Goal: Information Seeking & Learning: Learn about a topic

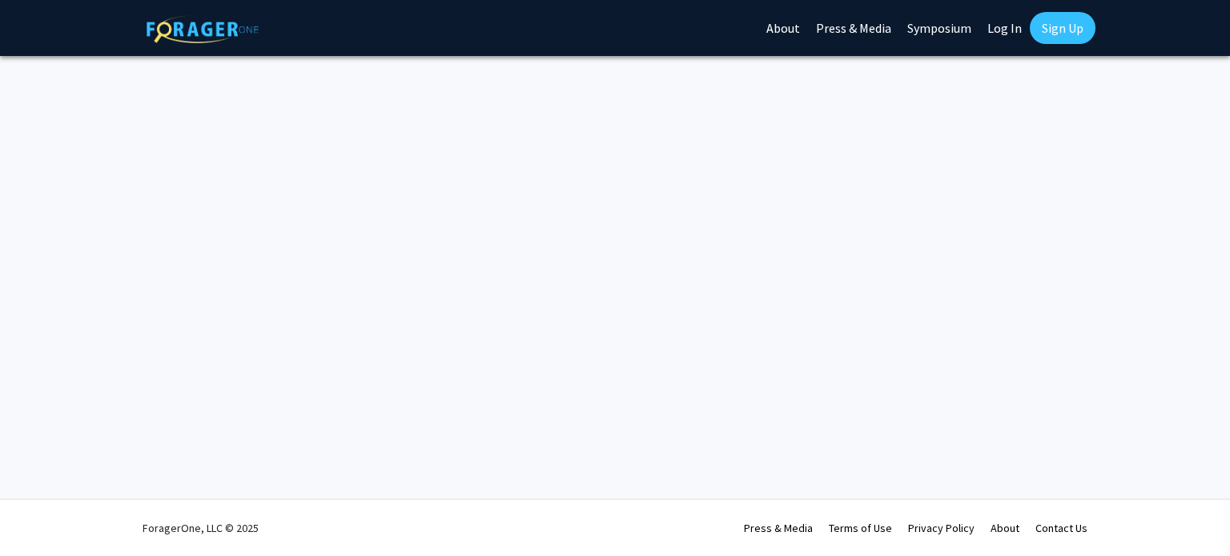
click at [1007, 27] on link "Log In" at bounding box center [1004, 28] width 50 height 56
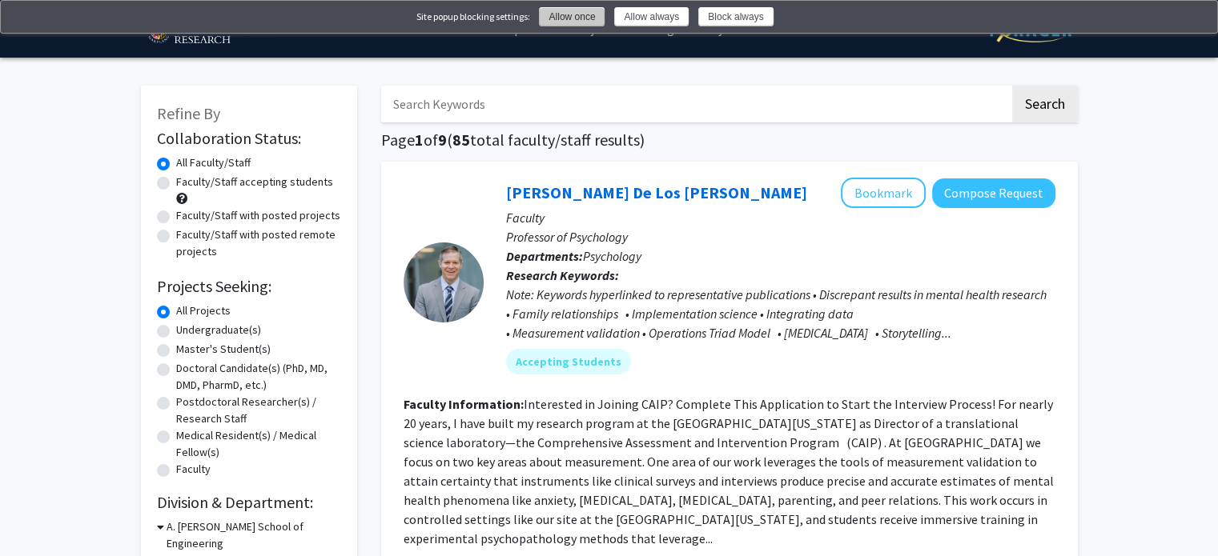
click at [604, 19] on button "Allow once" at bounding box center [572, 16] width 66 height 19
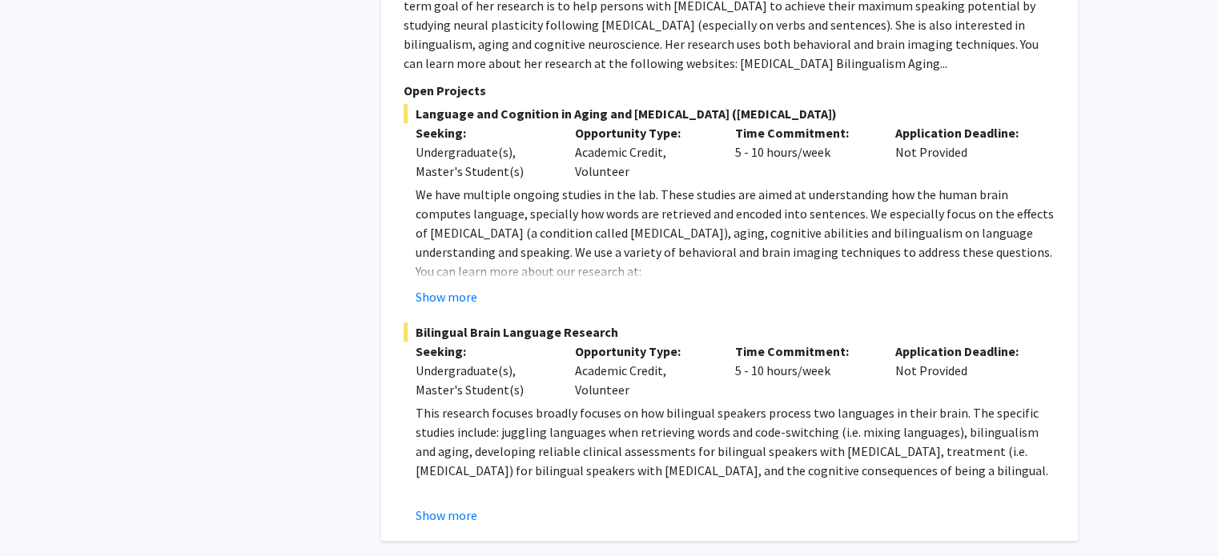
scroll to position [7583, 0]
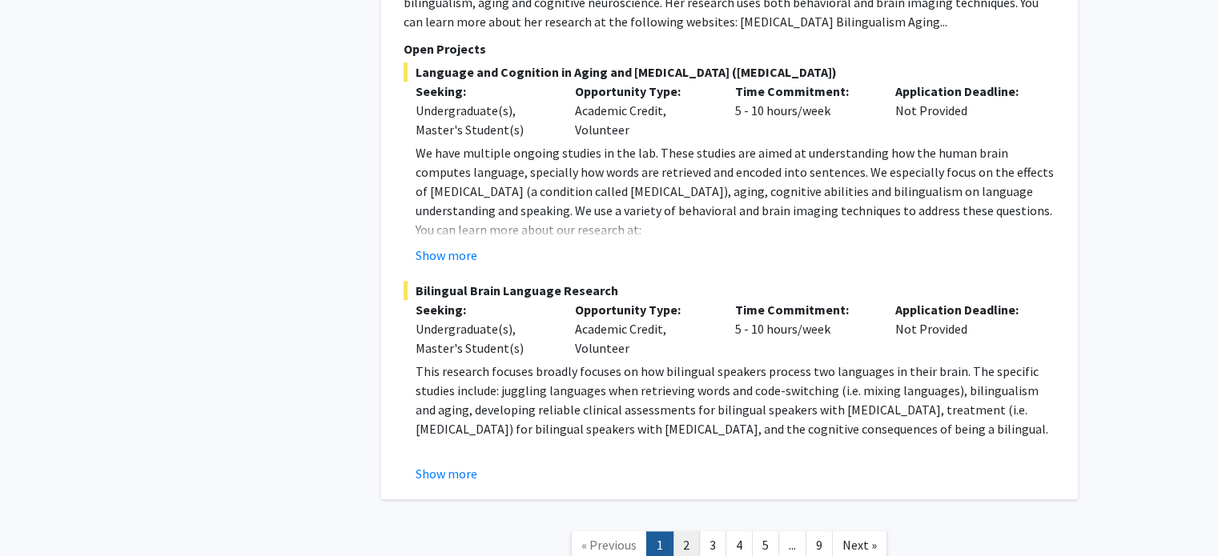
click at [685, 532] on link "2" at bounding box center [685, 546] width 27 height 28
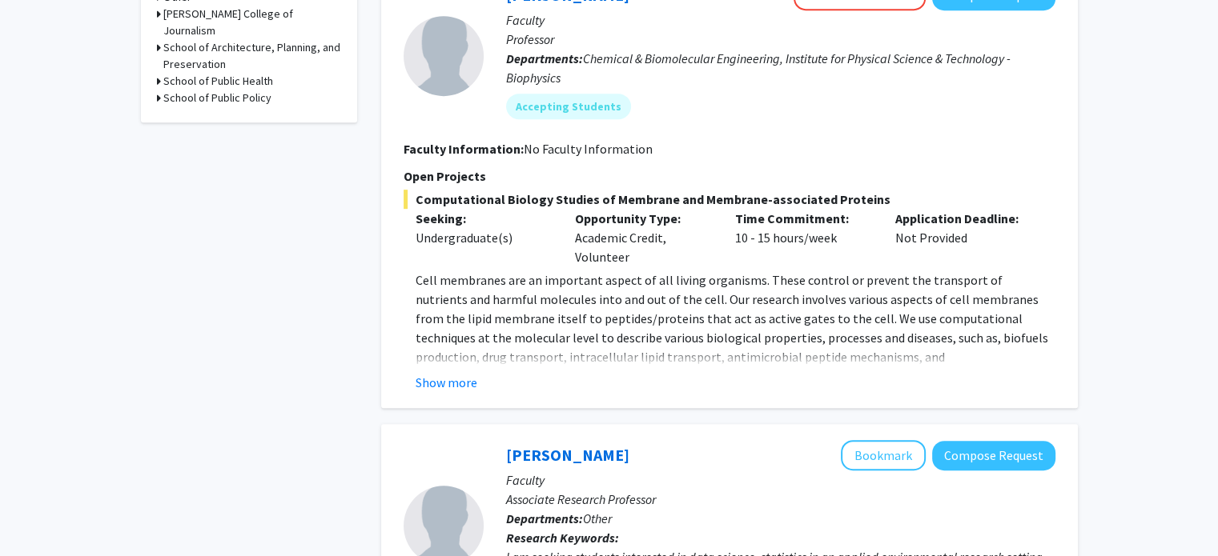
scroll to position [833, 0]
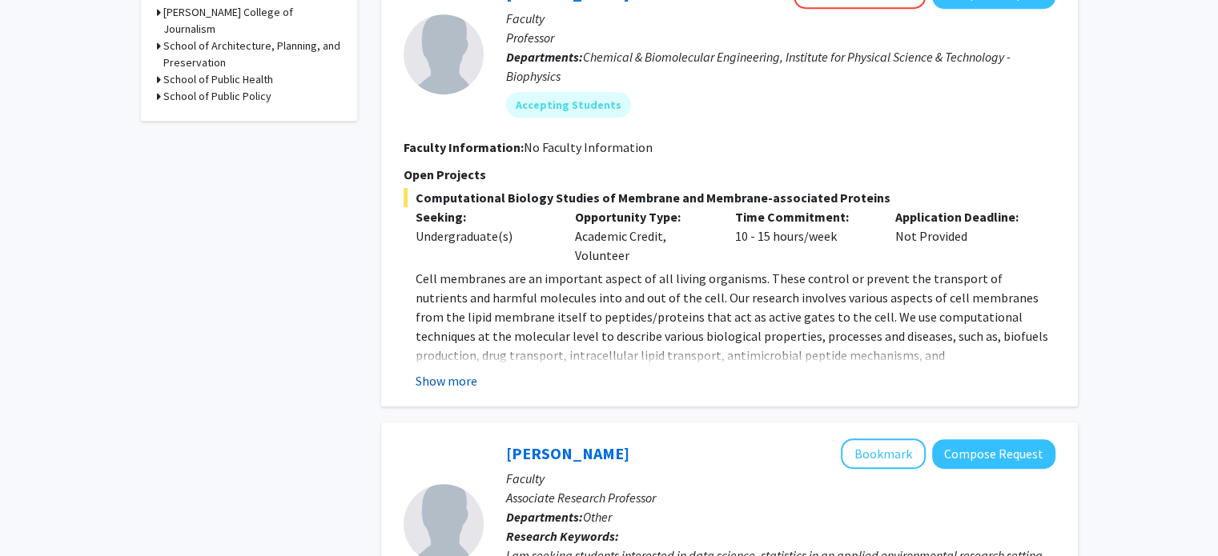
click at [462, 371] on button "Show more" at bounding box center [446, 380] width 62 height 19
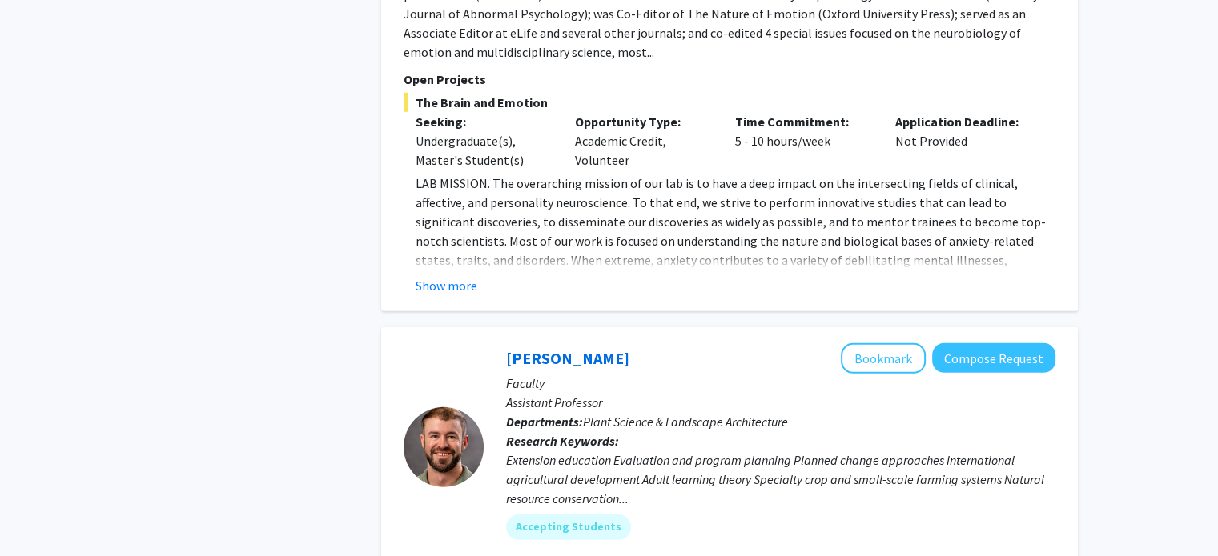
scroll to position [4928, 0]
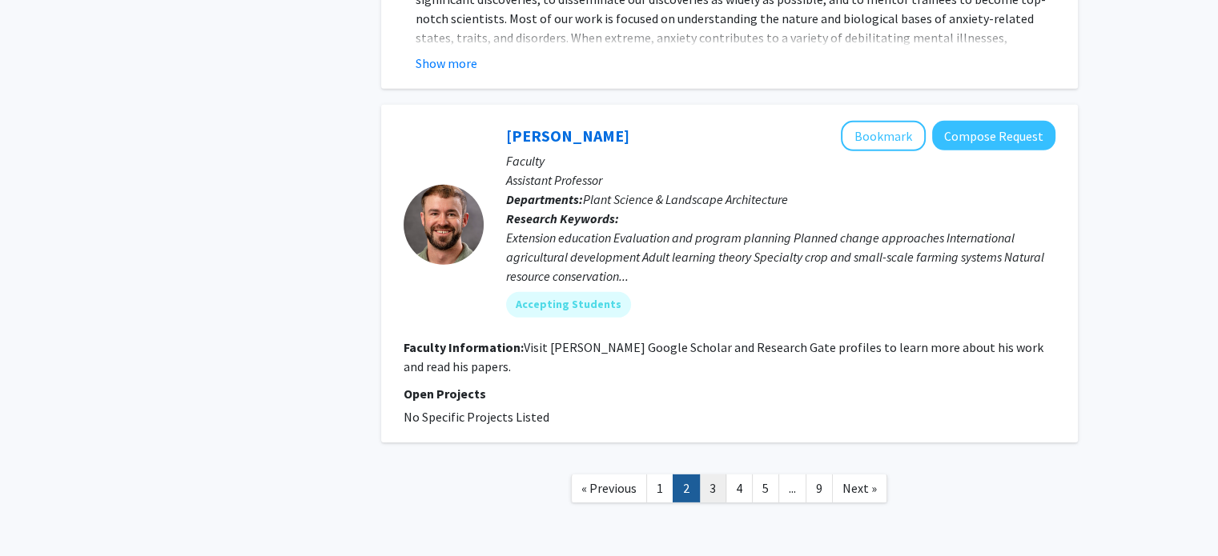
click at [714, 475] on link "3" at bounding box center [712, 489] width 27 height 28
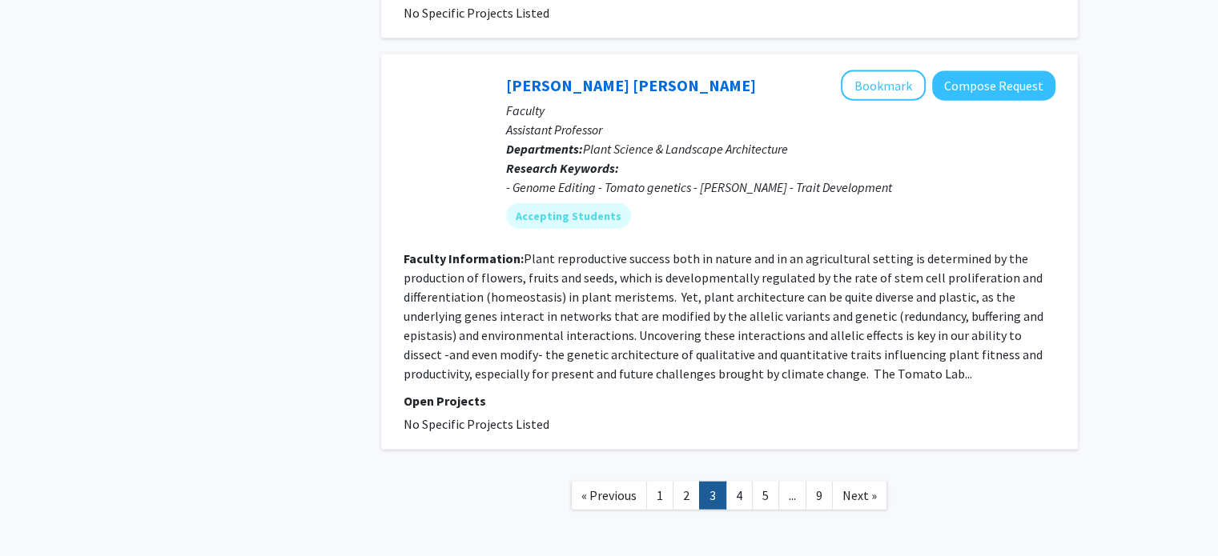
scroll to position [3747, 0]
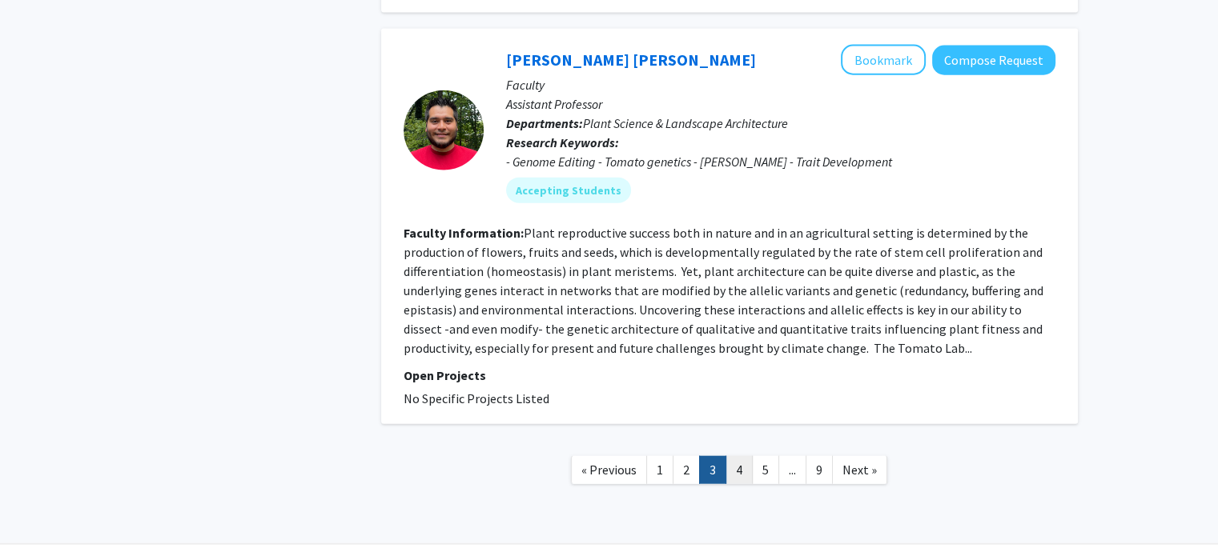
click at [731, 456] on link "4" at bounding box center [738, 470] width 27 height 28
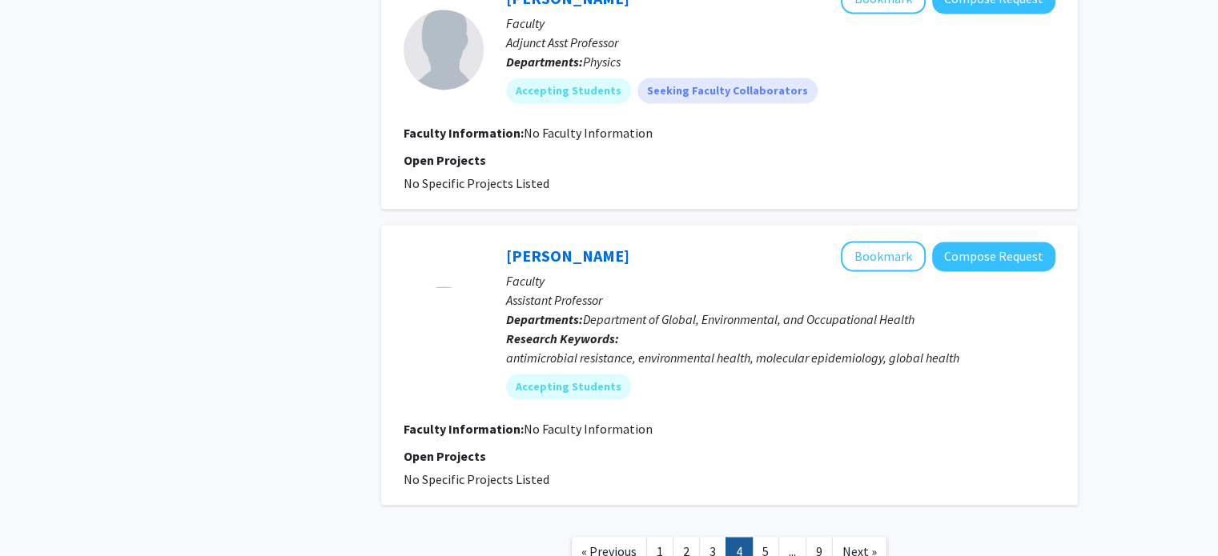
scroll to position [2520, 0]
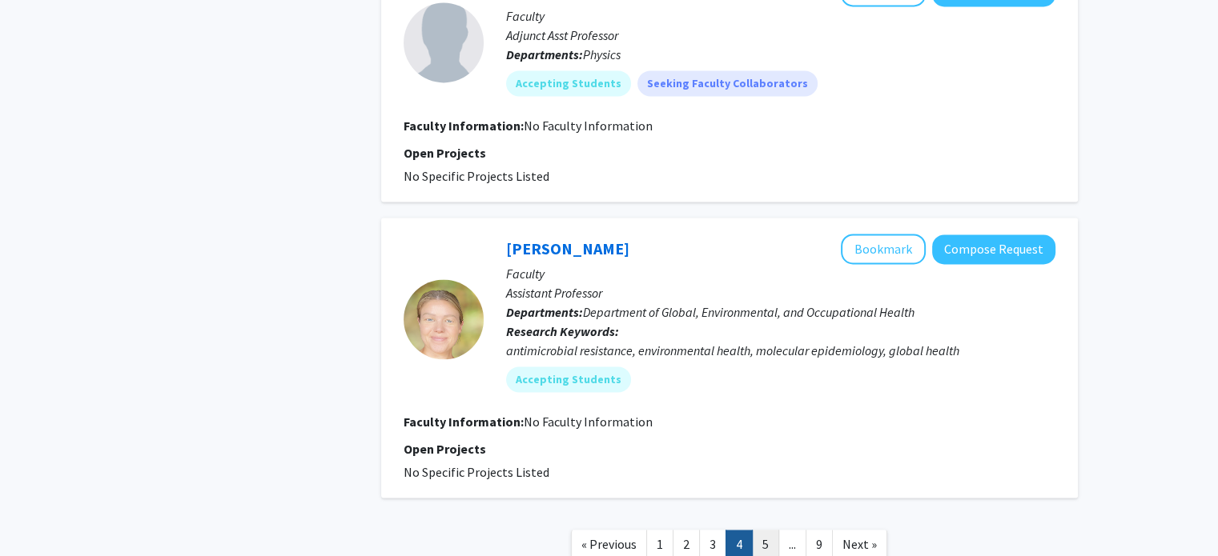
click at [760, 541] on link "5" at bounding box center [765, 544] width 27 height 28
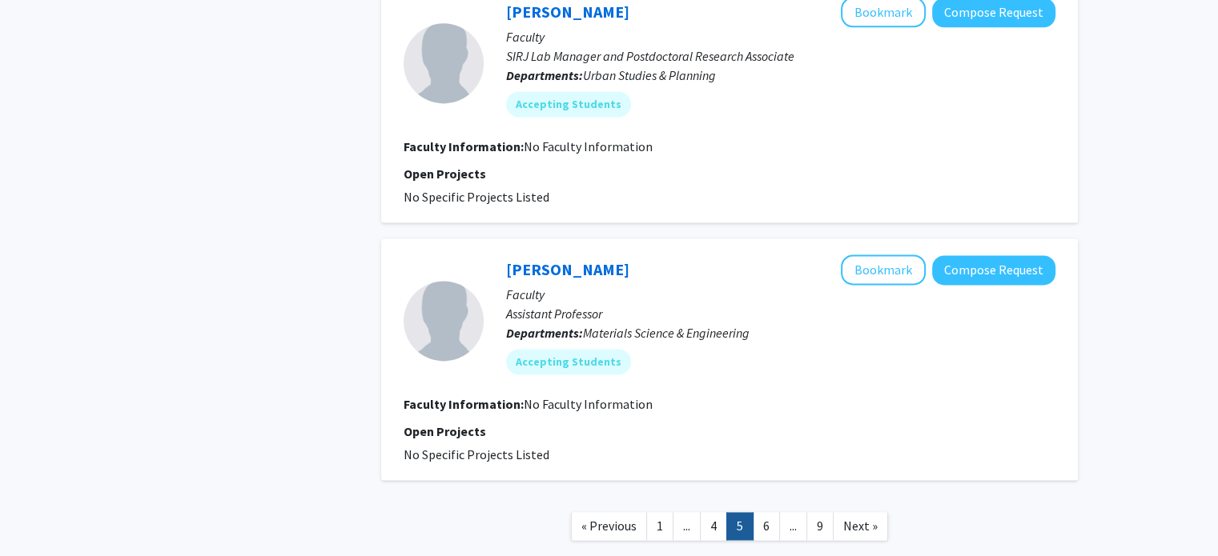
scroll to position [2230, 0]
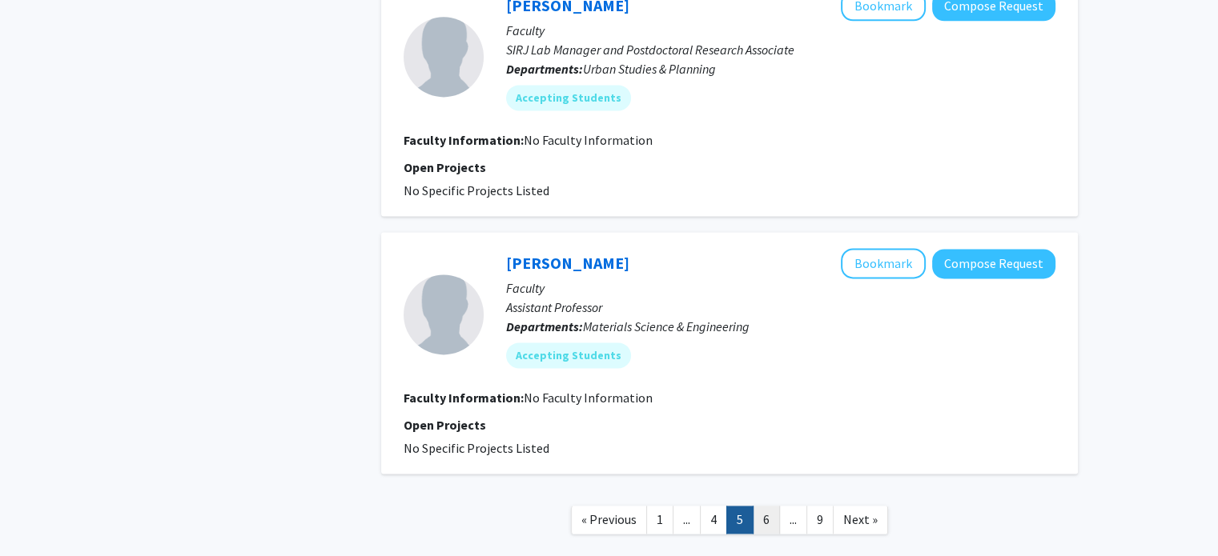
click at [769, 512] on link "6" at bounding box center [766, 520] width 27 height 28
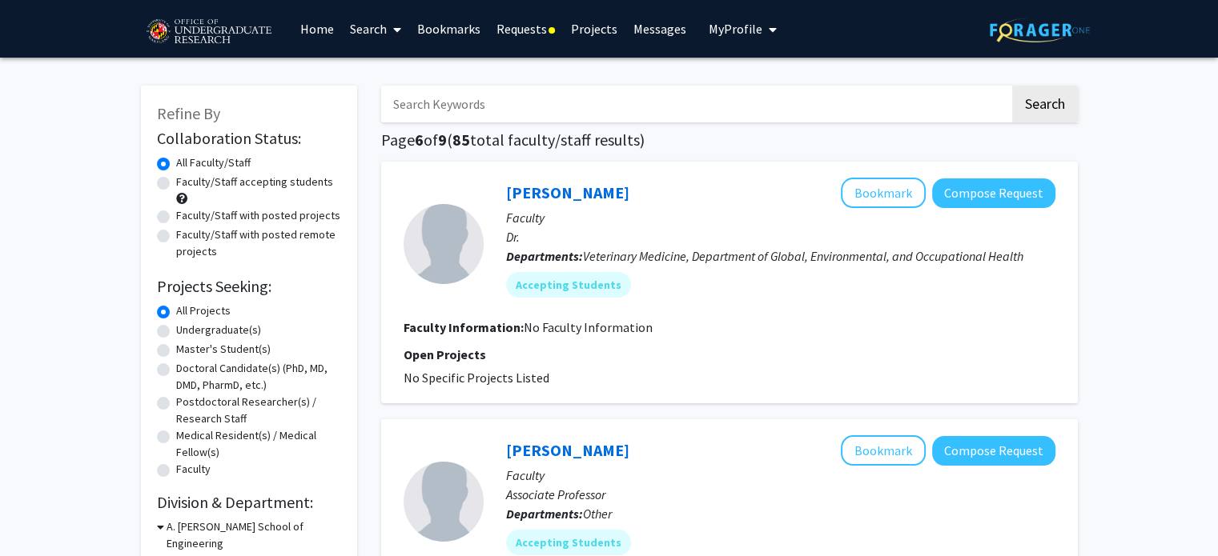
click at [176, 182] on label "Faculty/Staff accepting students" at bounding box center [254, 182] width 157 height 17
click at [176, 182] on input "Faculty/Staff accepting students" at bounding box center [181, 179] width 10 height 10
radio input "true"
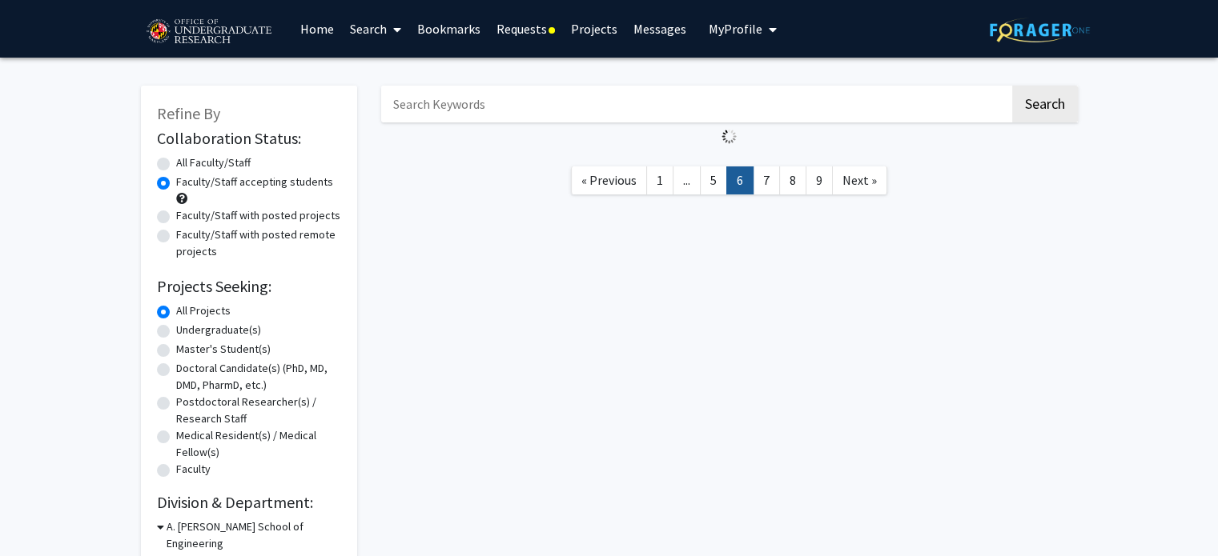
click at [522, 23] on link "Requests" at bounding box center [525, 29] width 74 height 56
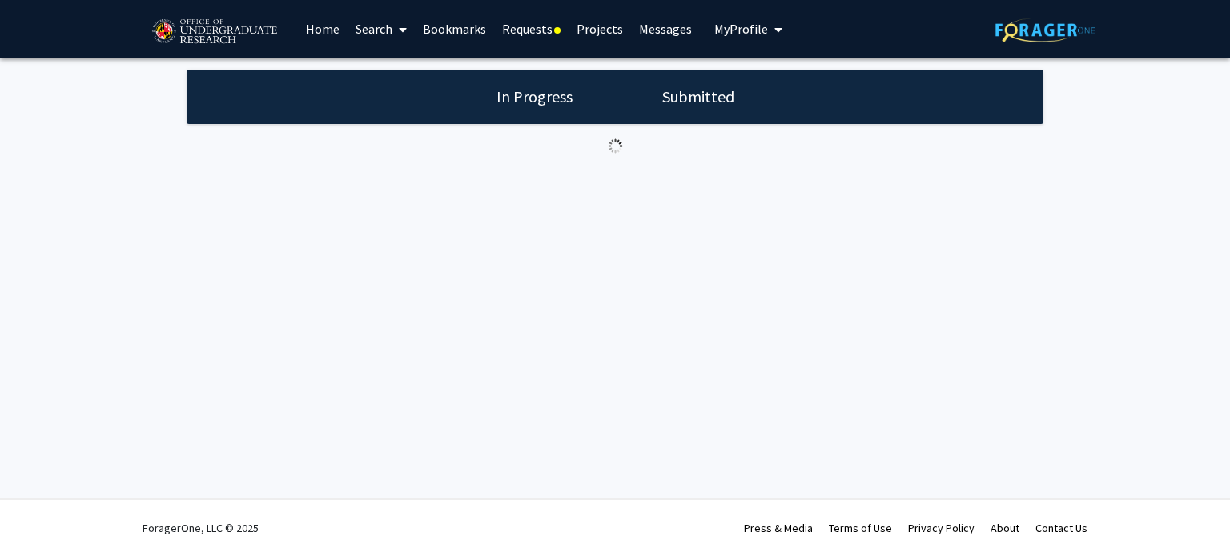
click at [560, 37] on link "Requests" at bounding box center [531, 29] width 74 height 56
click at [612, 34] on link "Projects" at bounding box center [599, 29] width 62 height 56
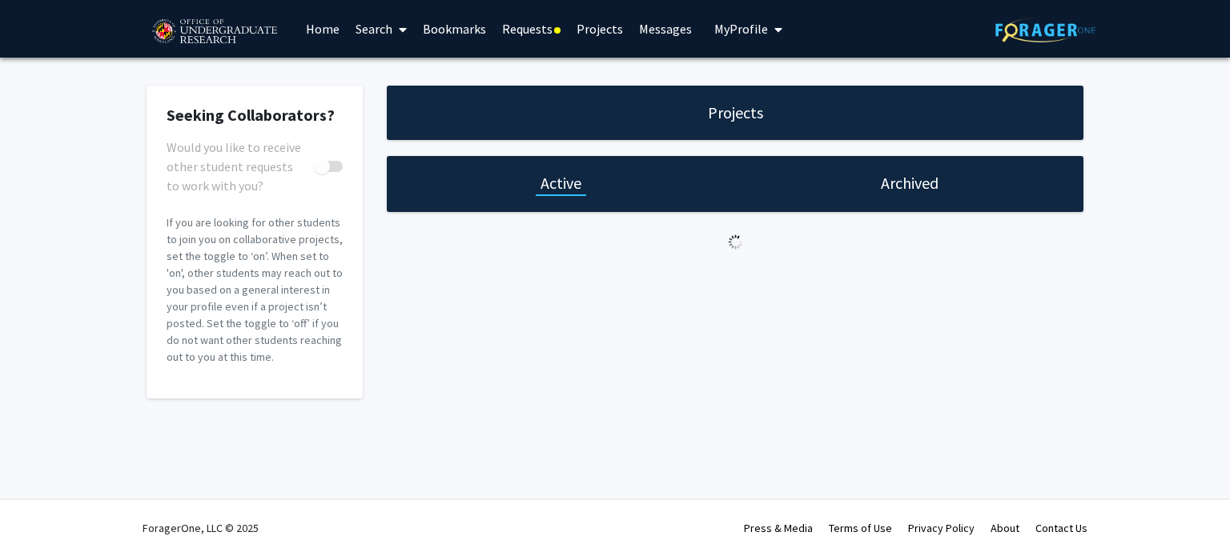
click at [521, 34] on link "Requests" at bounding box center [531, 29] width 74 height 56
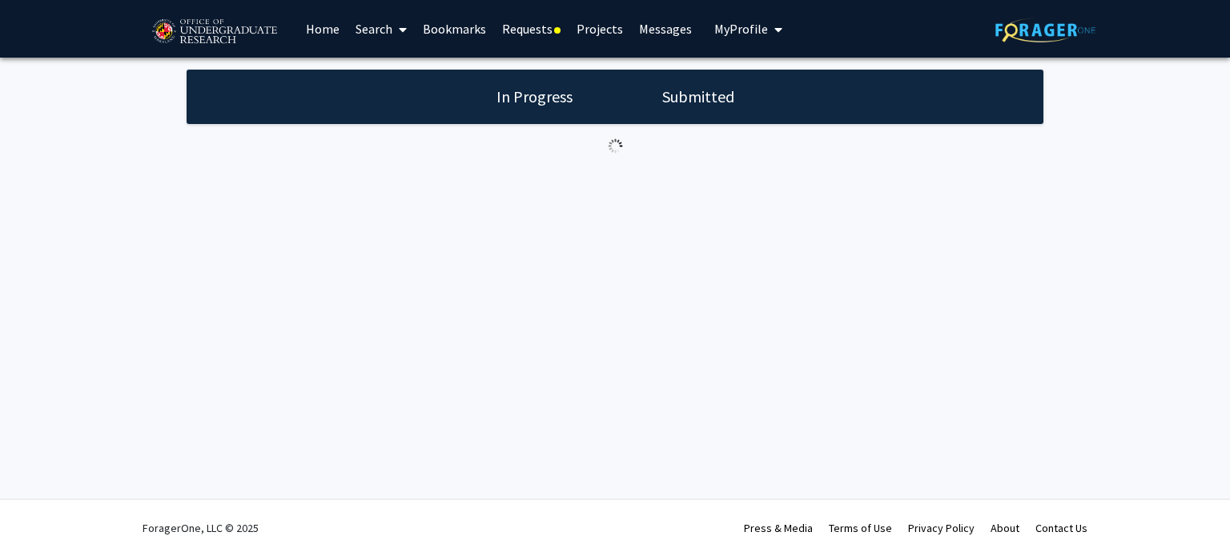
click at [590, 31] on link "Projects" at bounding box center [599, 29] width 62 height 56
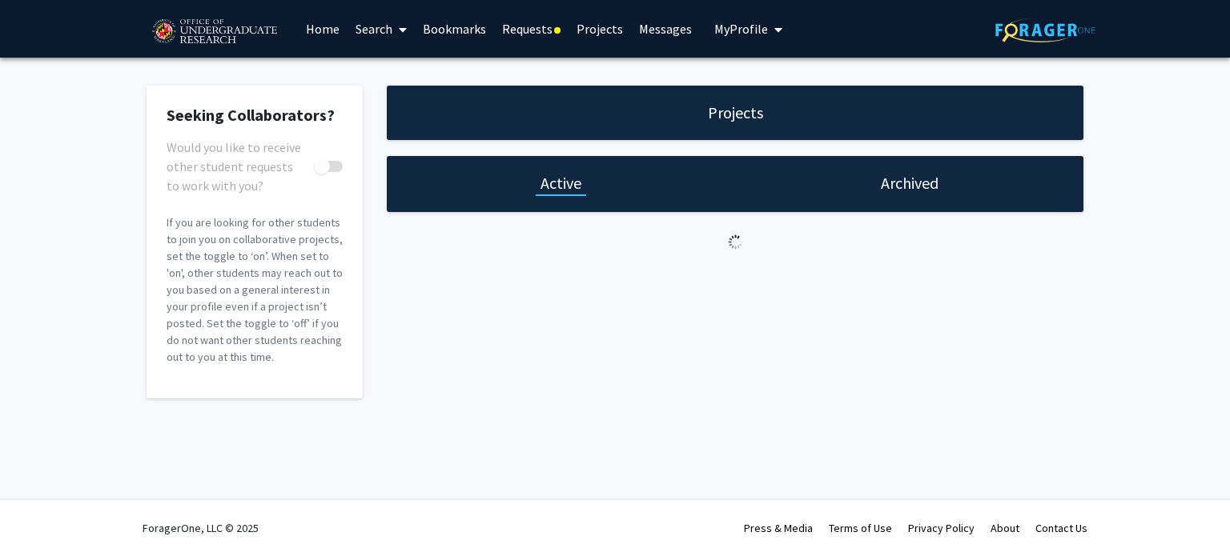
click at [664, 25] on link "Messages" at bounding box center [665, 29] width 69 height 56
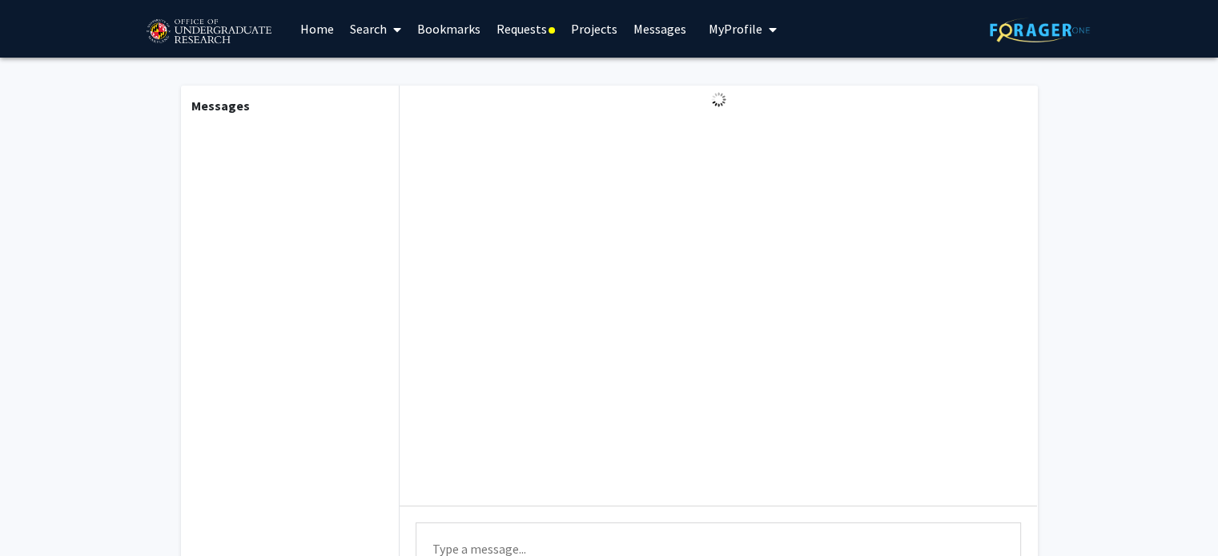
click at [533, 29] on link "Requests" at bounding box center [525, 29] width 74 height 56
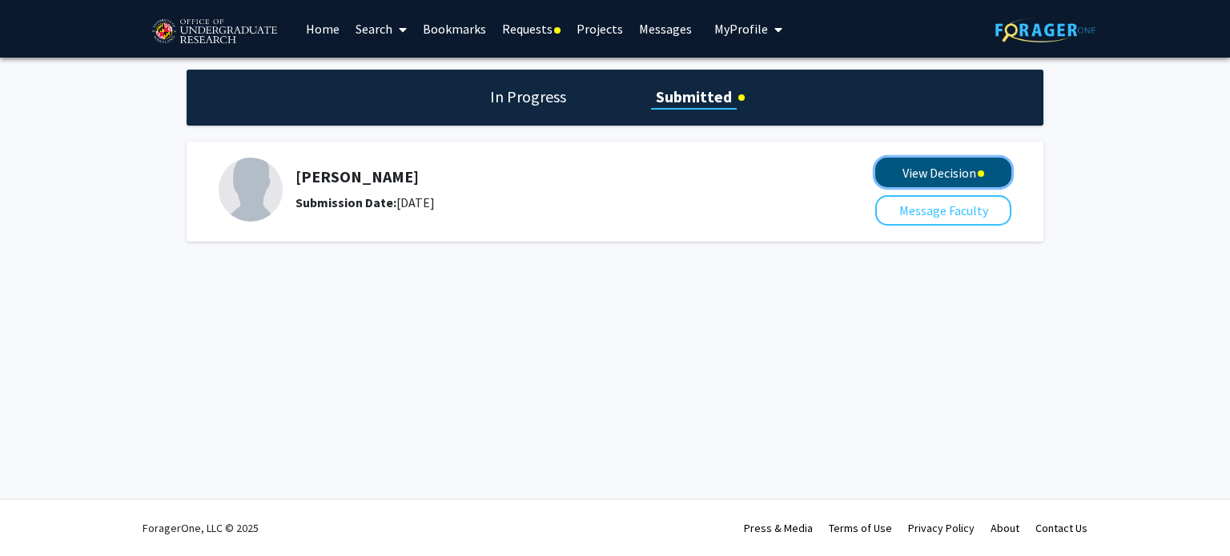
click at [969, 176] on button "View Decision" at bounding box center [943, 173] width 136 height 30
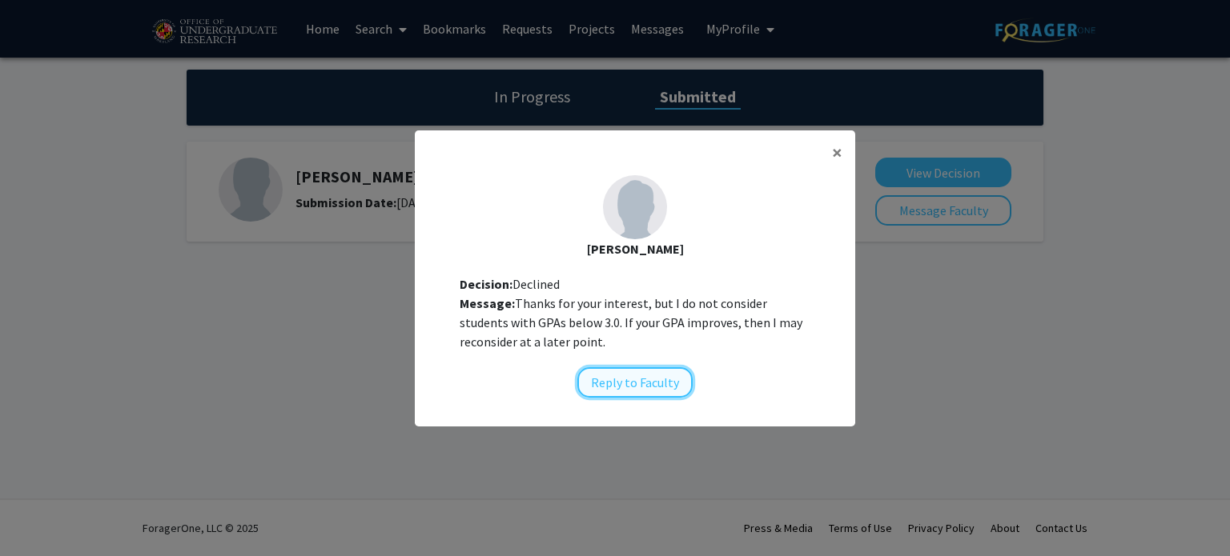
click at [640, 376] on button "Reply to Faculty" at bounding box center [634, 382] width 115 height 30
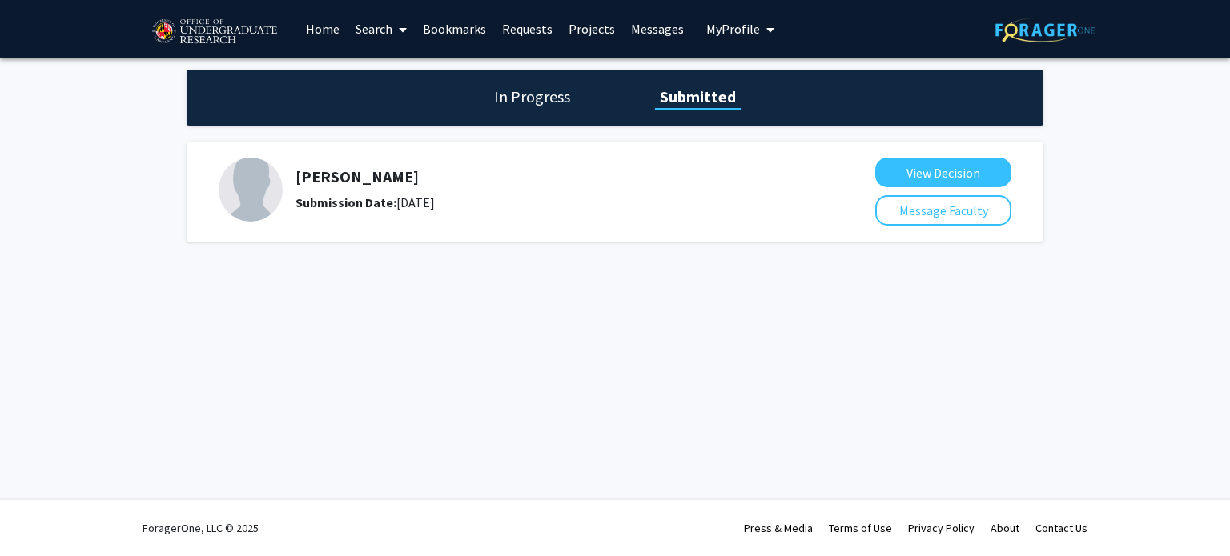
click at [528, 100] on h1 "In Progress" at bounding box center [532, 97] width 86 height 22
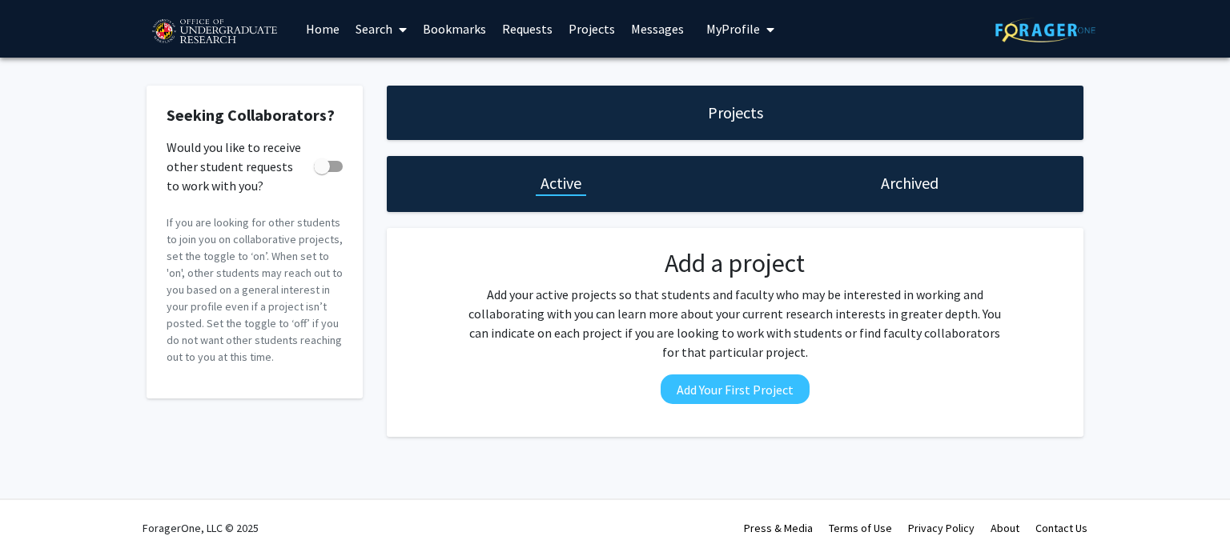
click at [894, 197] on div "Archived" at bounding box center [909, 184] width 348 height 56
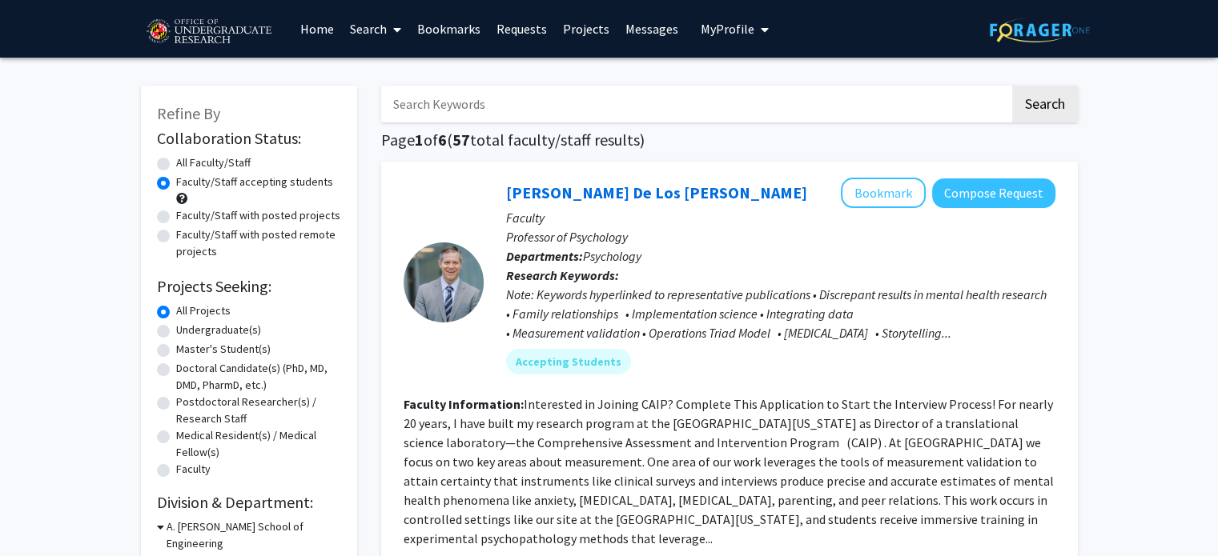
click at [176, 331] on label "Undergraduate(s)" at bounding box center [218, 330] width 85 height 17
click at [176, 331] on input "Undergraduate(s)" at bounding box center [181, 327] width 10 height 10
radio input "true"
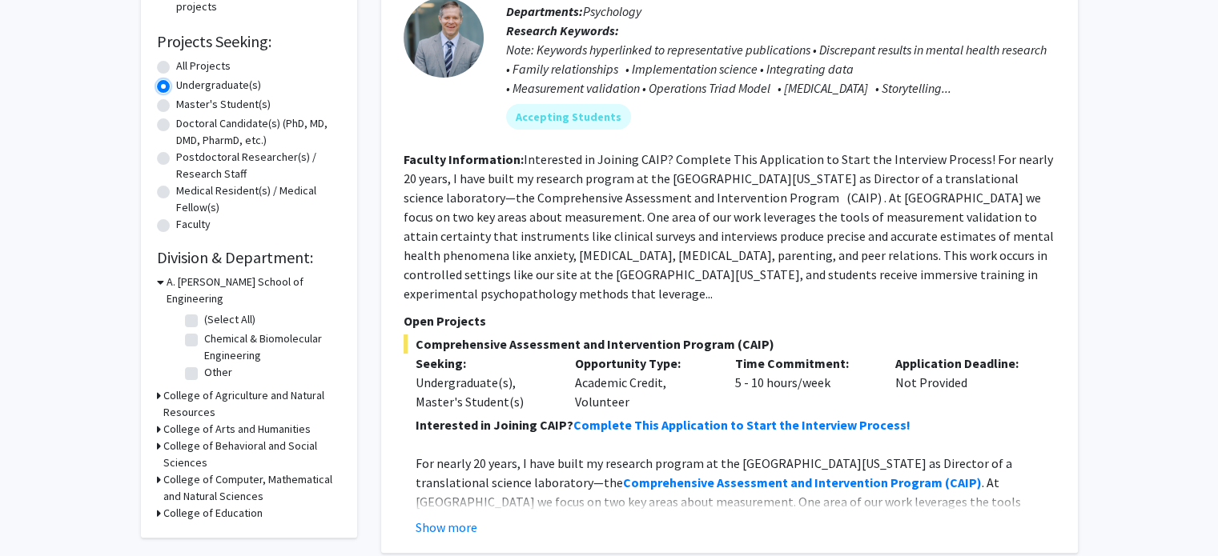
scroll to position [247, 0]
click at [204, 310] on label "(Select All)" at bounding box center [229, 318] width 51 height 17
click at [204, 310] on input "(Select All)" at bounding box center [209, 315] width 10 height 10
checkbox input "true"
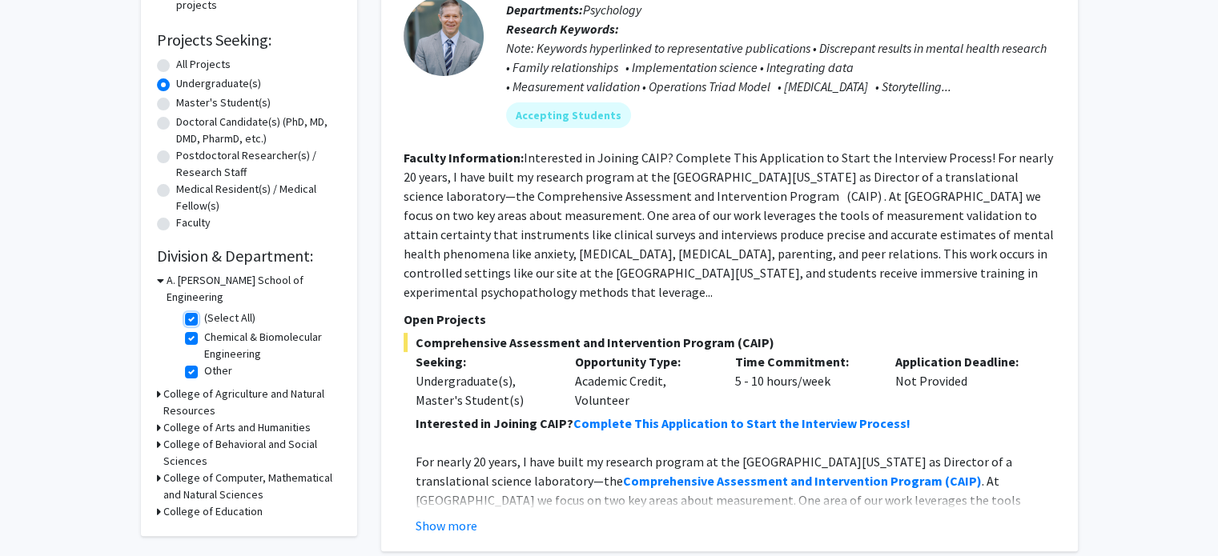
checkbox input "true"
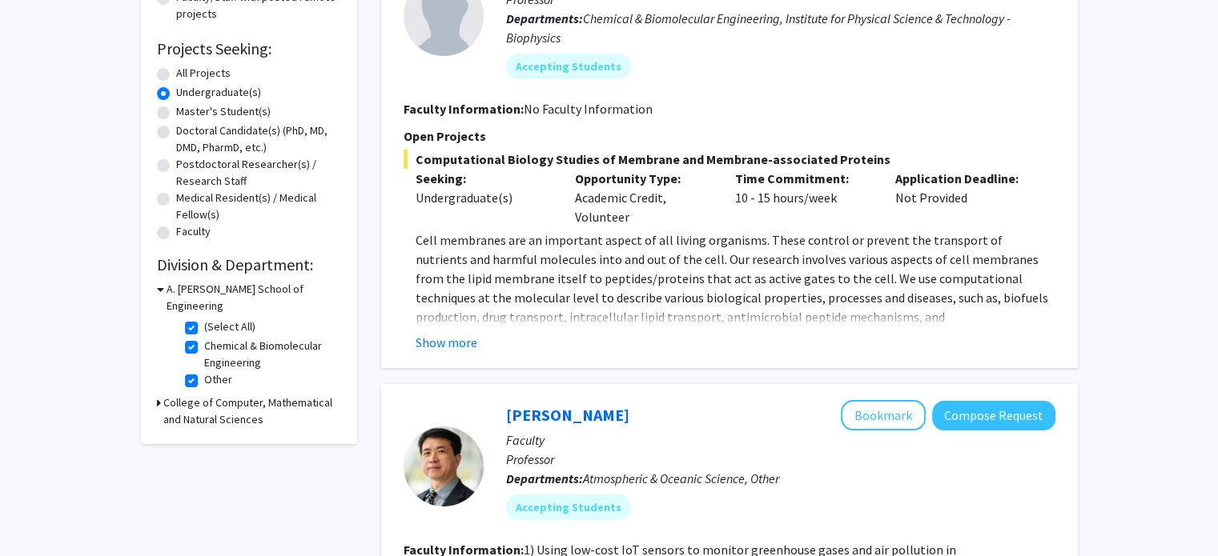
scroll to position [239, 0]
click at [159, 394] on icon at bounding box center [159, 402] width 4 height 17
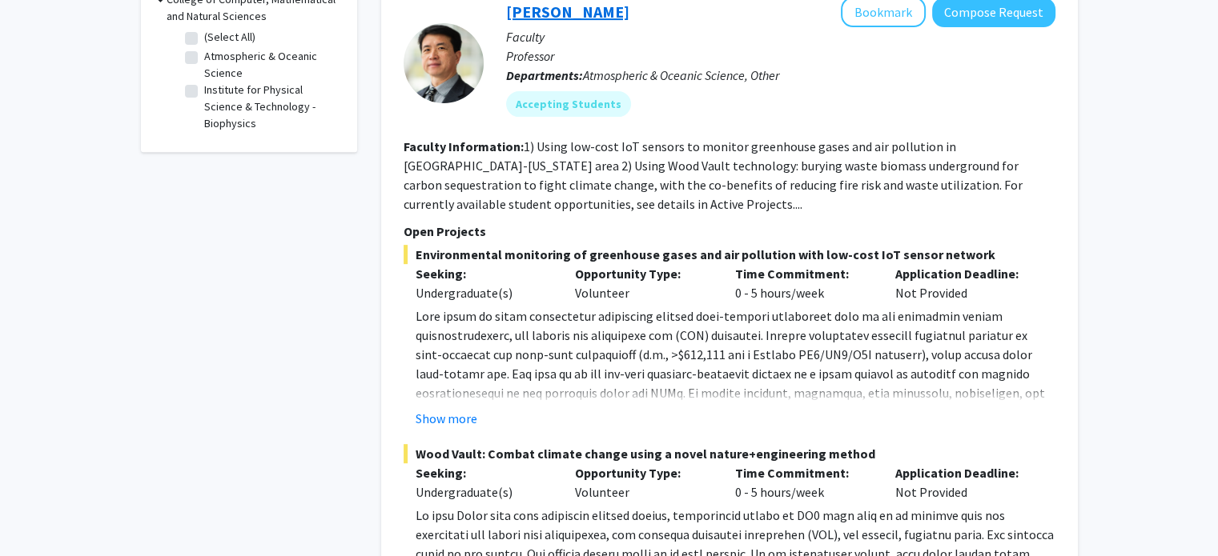
scroll to position [696, 0]
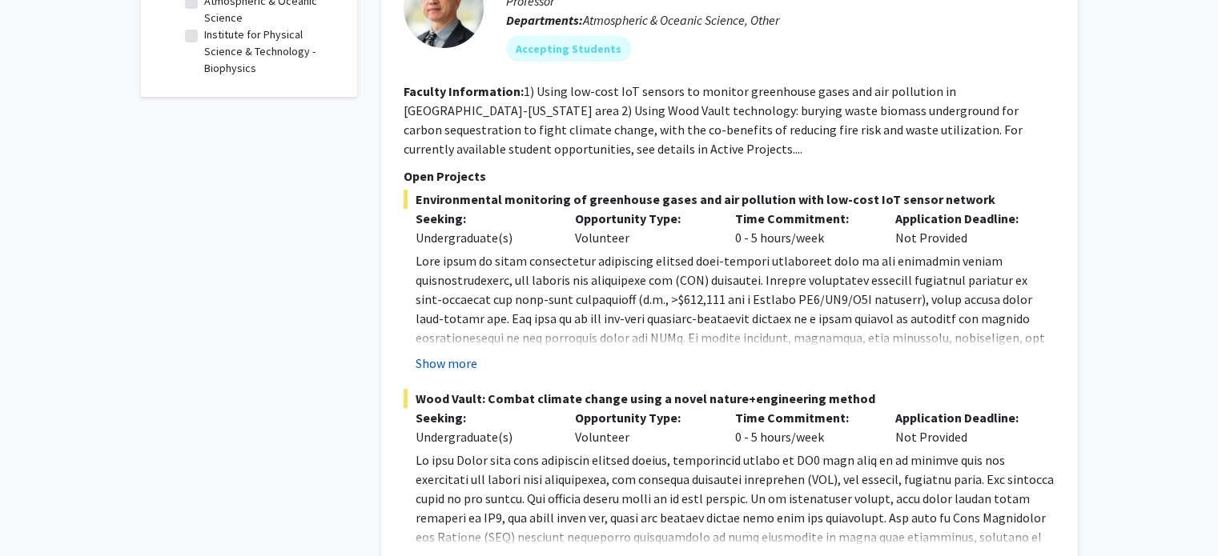
click at [464, 359] on button "Show more" at bounding box center [446, 363] width 62 height 19
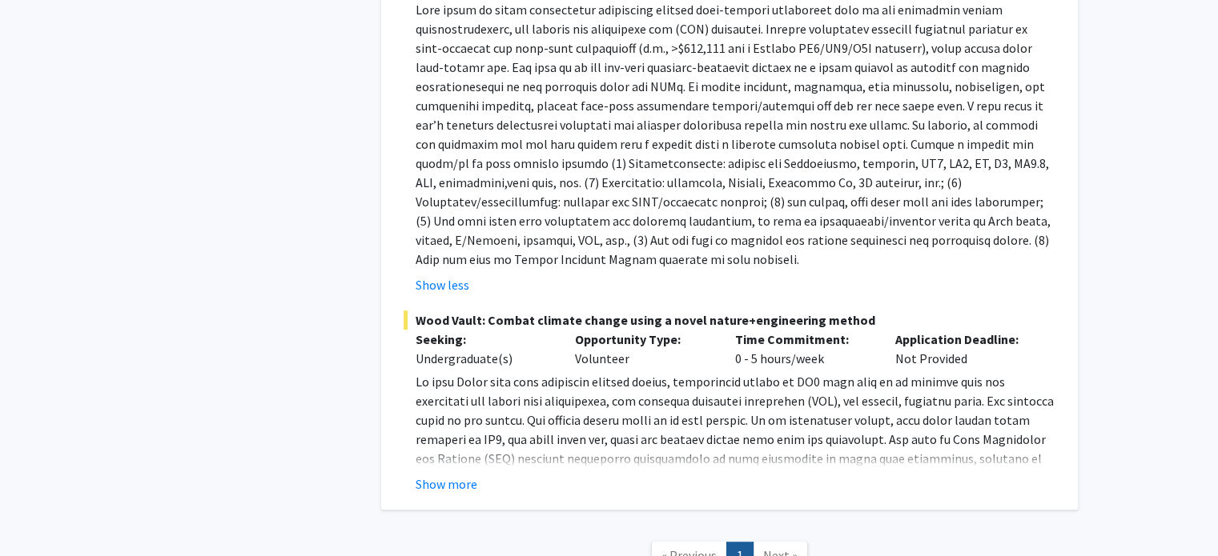
scroll to position [949, 0]
click at [449, 483] on button "Show more" at bounding box center [446, 482] width 62 height 19
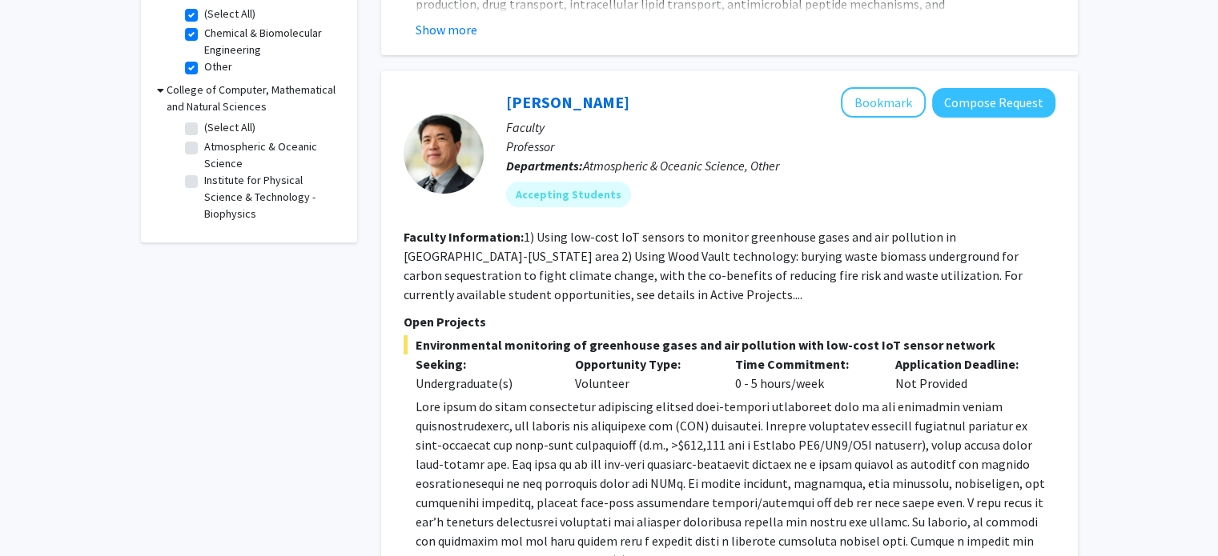
scroll to position [549, 0]
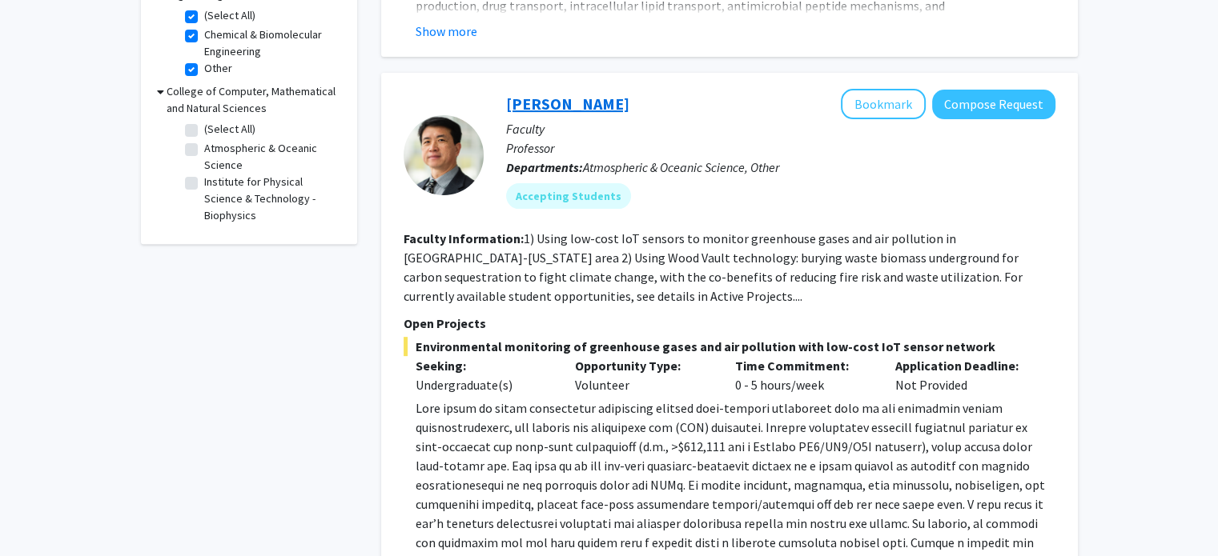
click at [556, 104] on link "[PERSON_NAME]" at bounding box center [567, 104] width 123 height 20
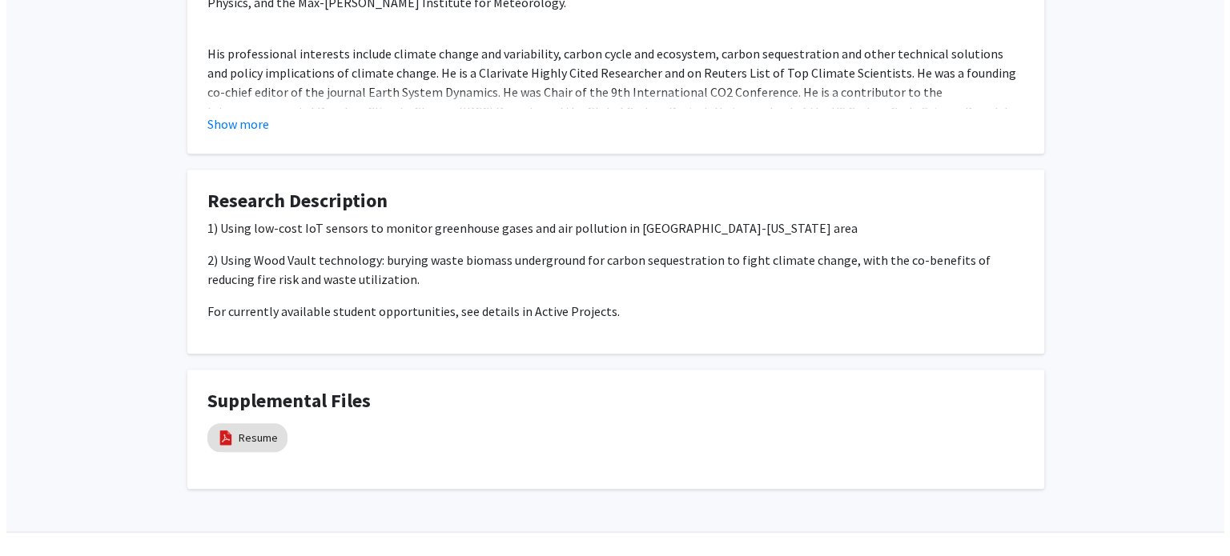
scroll to position [925, 0]
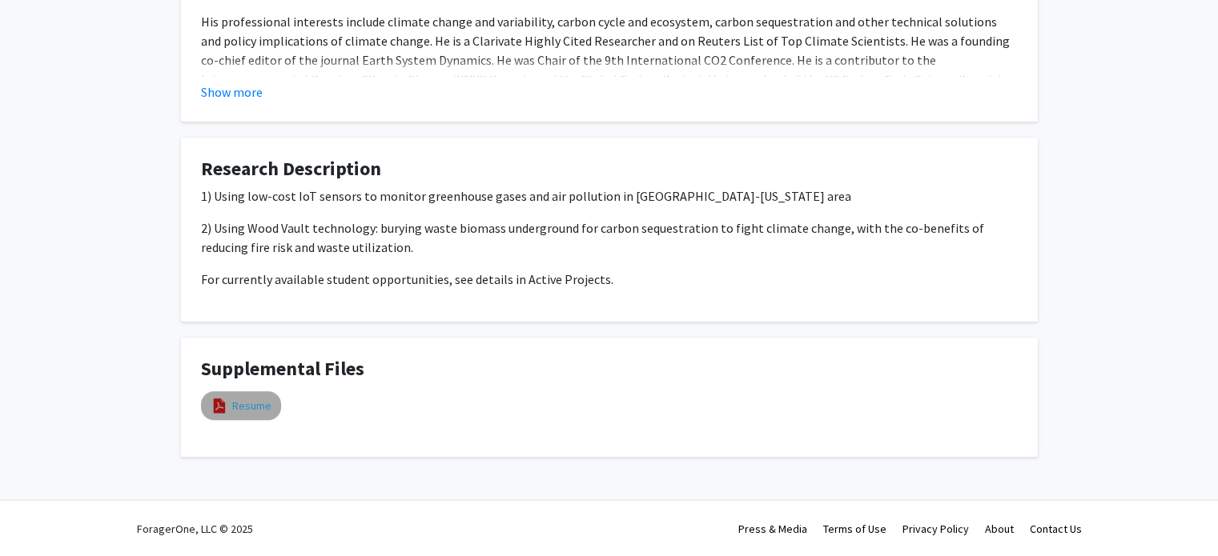
click at [259, 399] on link "Resume" at bounding box center [251, 406] width 39 height 17
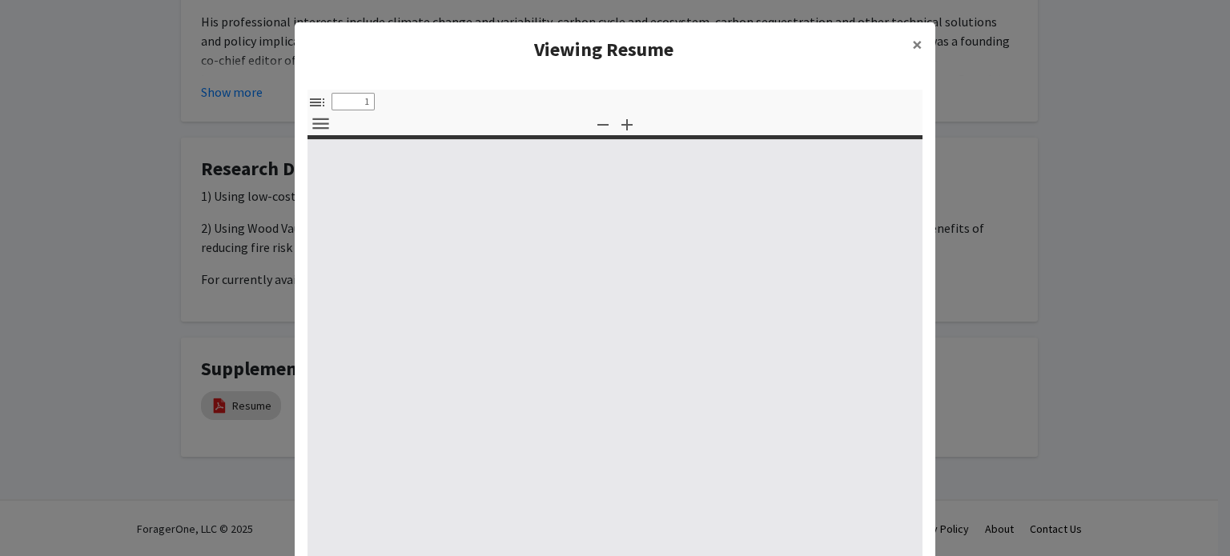
select select "custom"
type input "0"
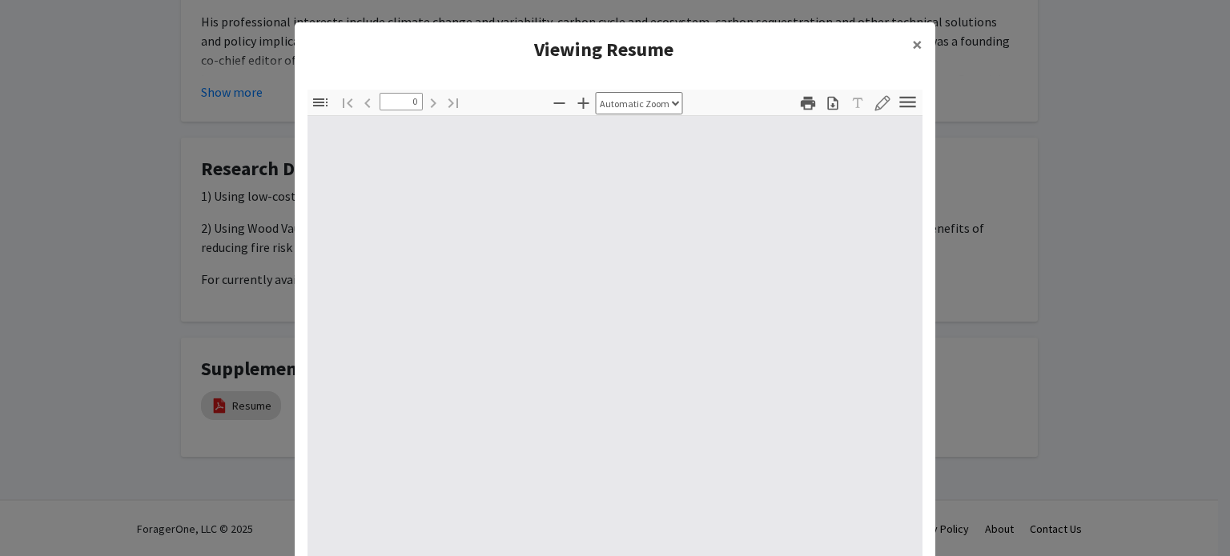
select select "custom"
type input "1"
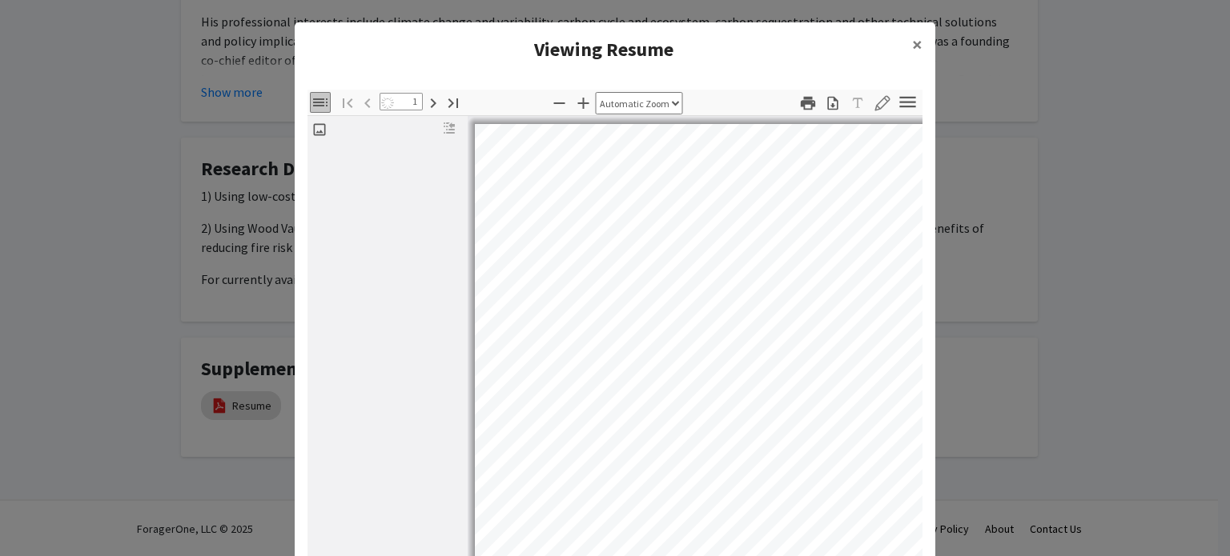
select select "auto"
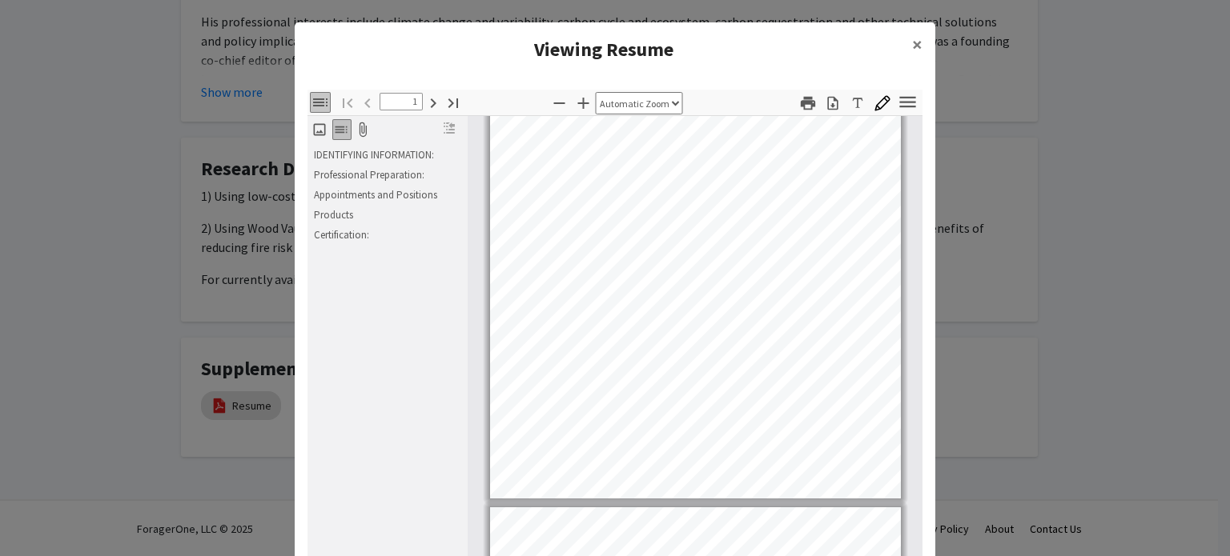
type input "2"
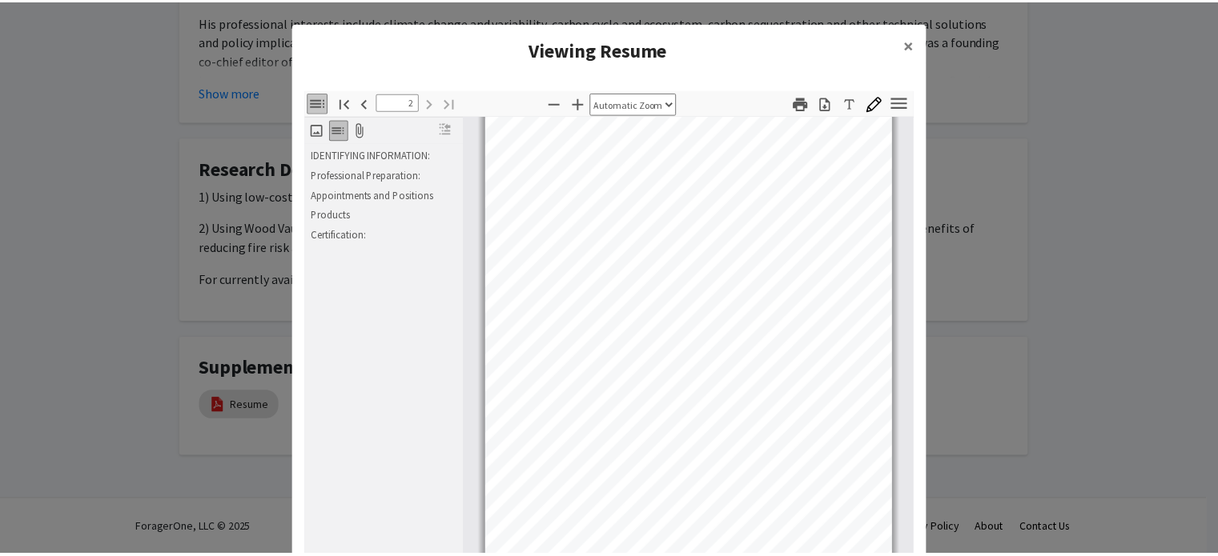
scroll to position [632, 0]
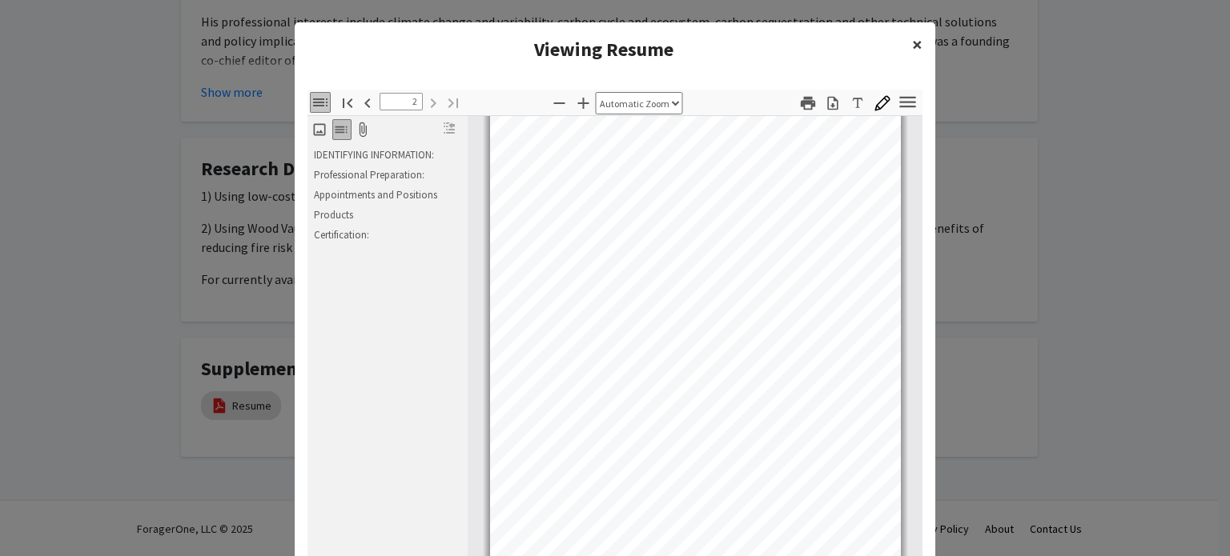
click at [912, 41] on span "×" at bounding box center [917, 44] width 10 height 25
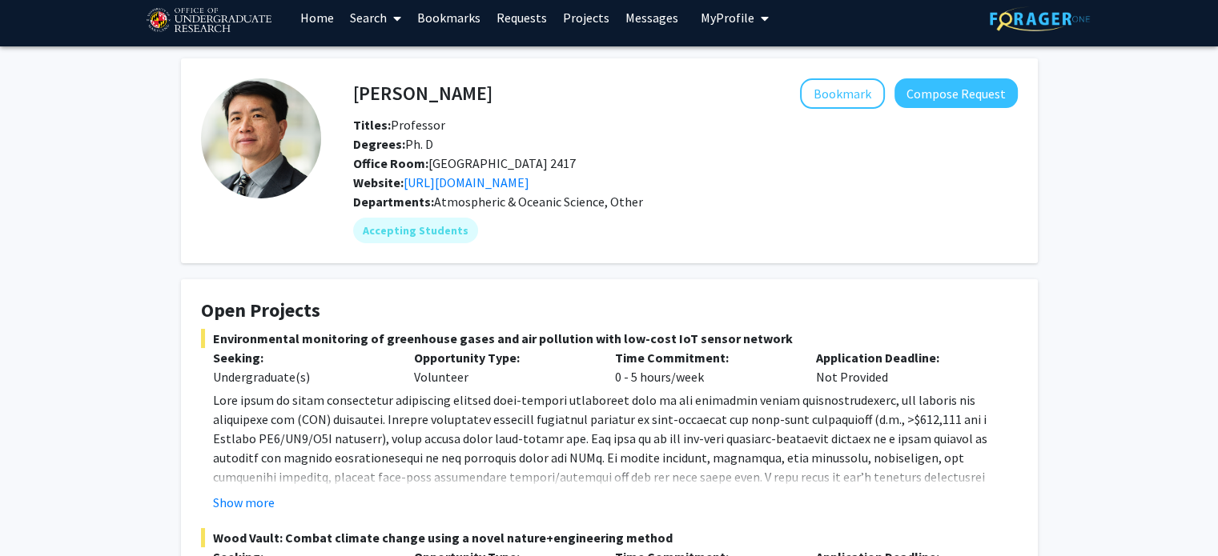
scroll to position [0, 0]
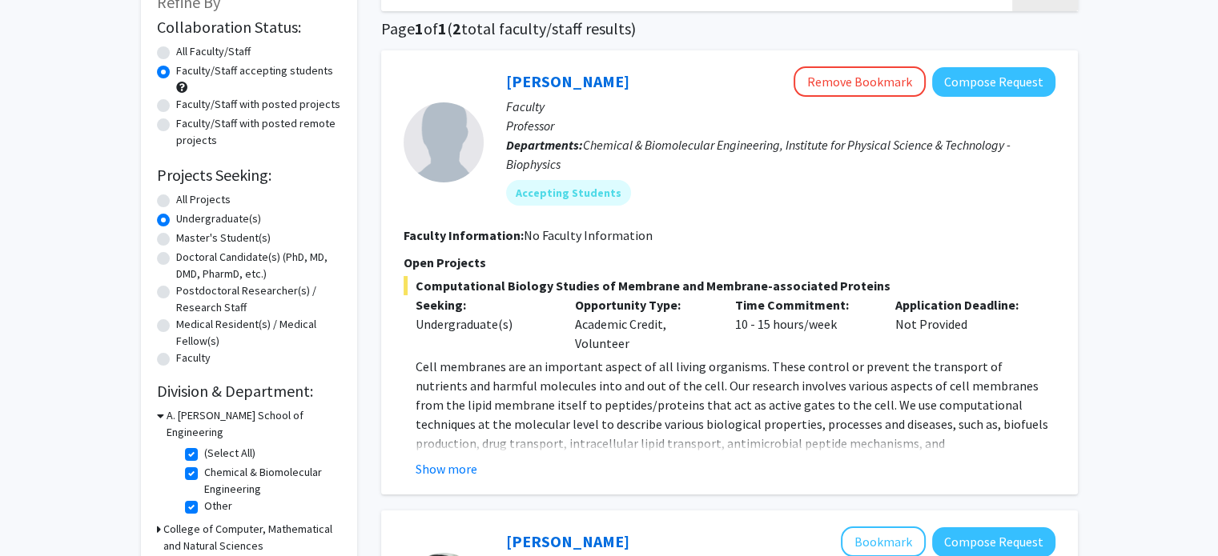
scroll to position [143, 0]
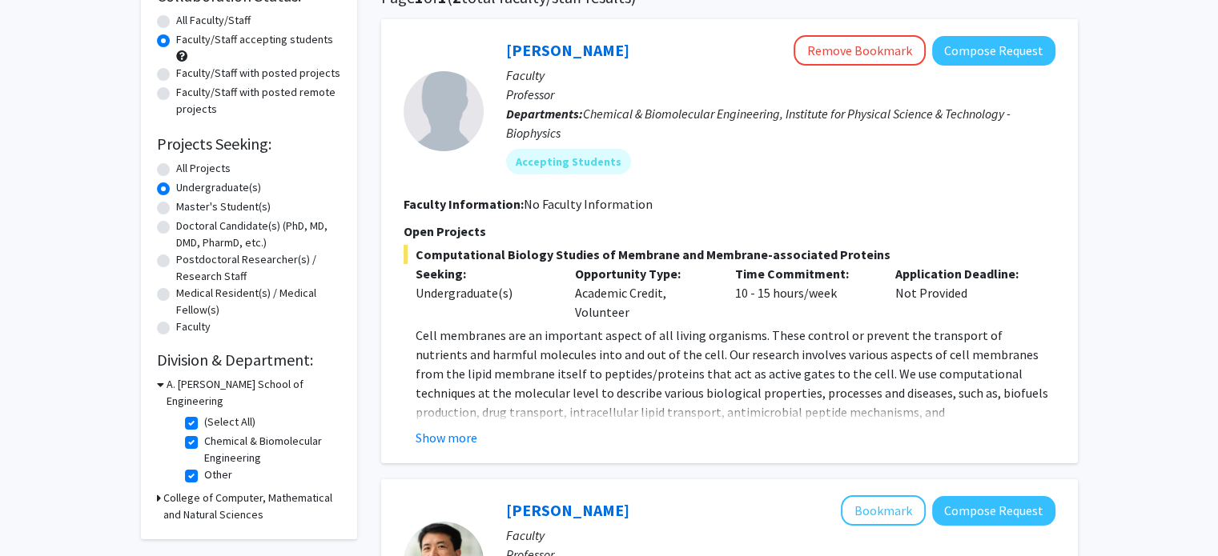
click at [204, 414] on label "(Select All)" at bounding box center [229, 422] width 51 height 17
click at [204, 414] on input "(Select All)" at bounding box center [209, 419] width 10 height 10
checkbox input "false"
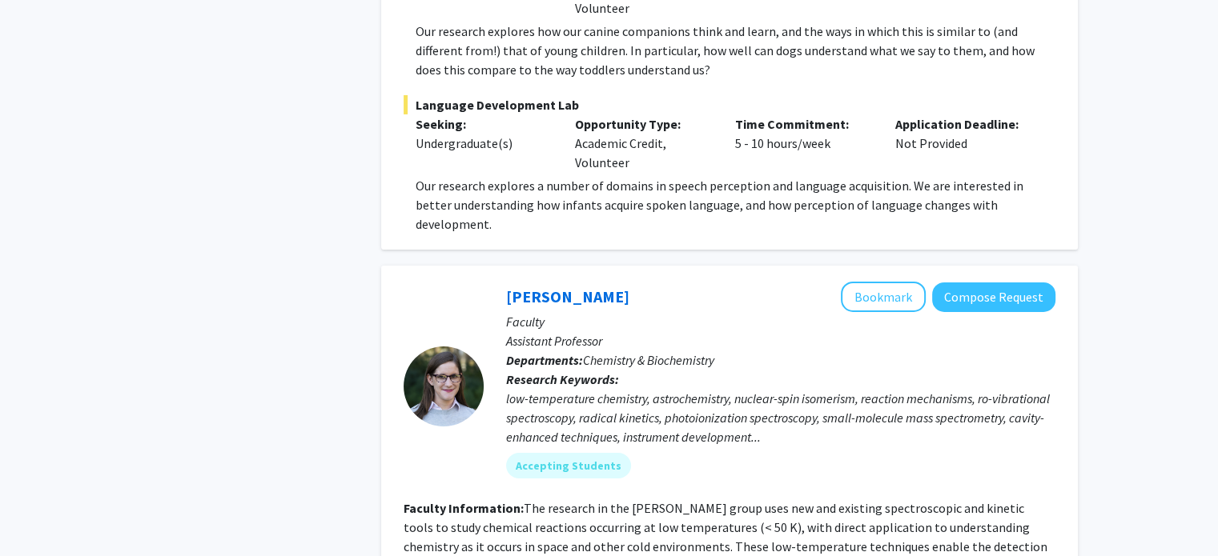
scroll to position [5527, 0]
